Goal: Navigation & Orientation: Find specific page/section

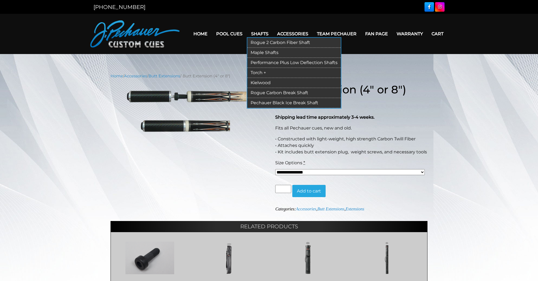
click at [258, 74] on link "Torch +" at bounding box center [294, 73] width 94 height 10
